Goal: Check status: Check status

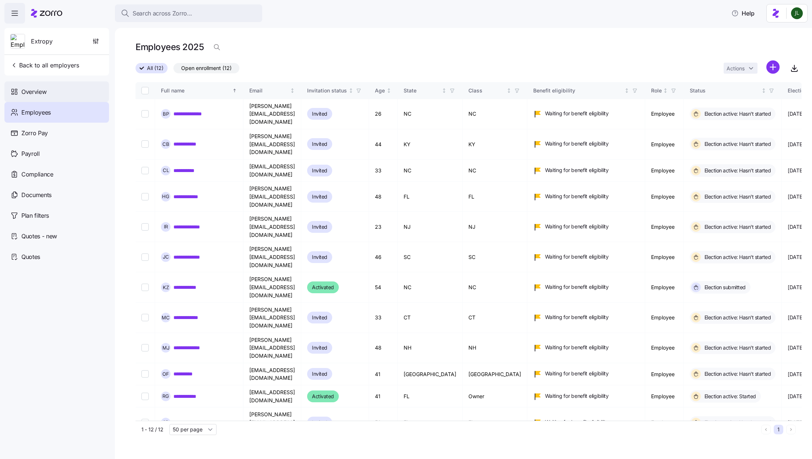
click at [42, 97] on div "Overview" at bounding box center [56, 91] width 105 height 21
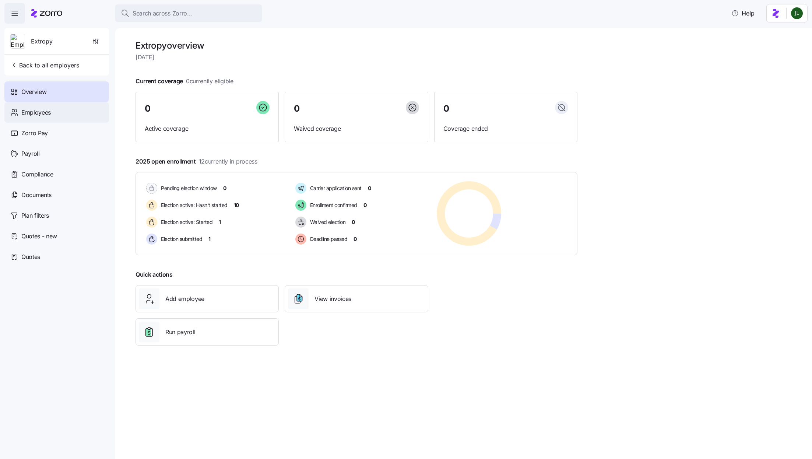
click at [64, 112] on div "Employees" at bounding box center [56, 112] width 105 height 21
